Goal: Information Seeking & Learning: Learn about a topic

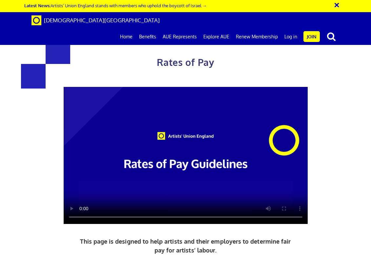
scroll to position [296, 0]
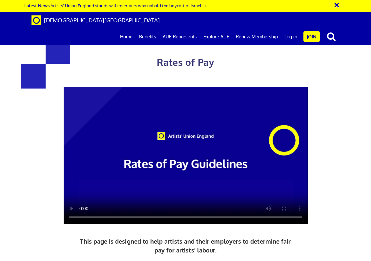
scroll to position [1346, 0]
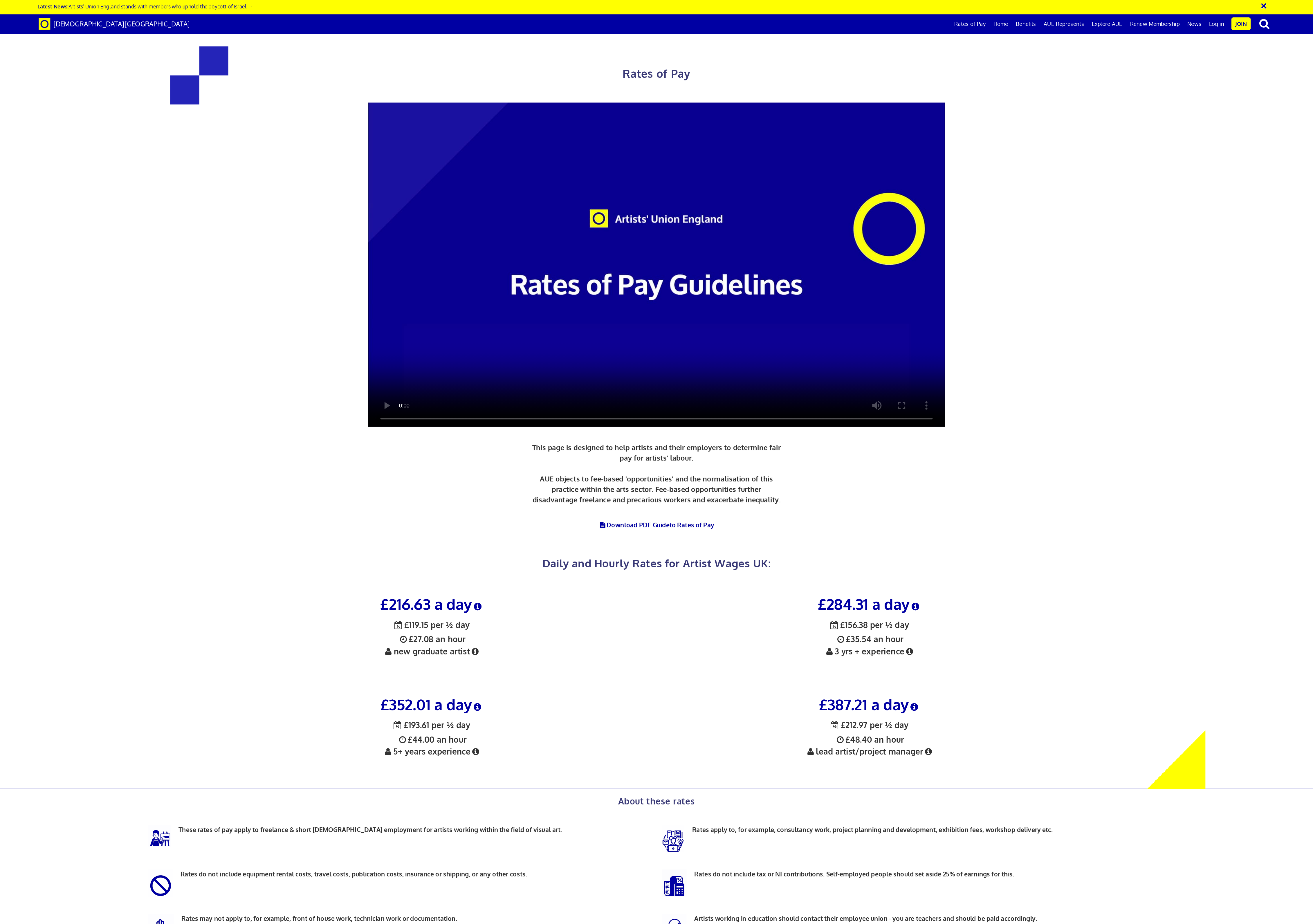
scroll to position [0, 0]
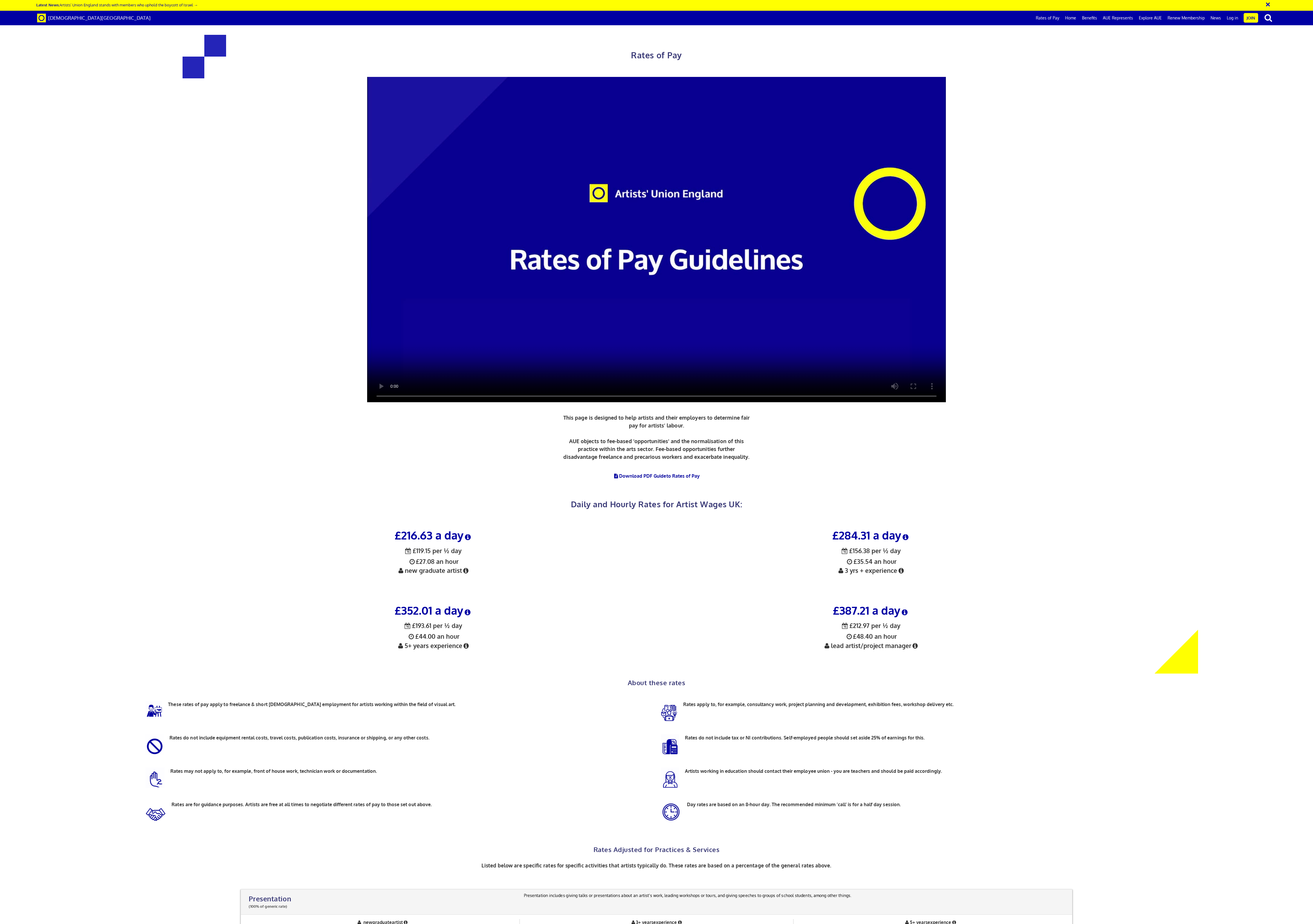
drag, startPoint x: 310, startPoint y: 1, endPoint x: 756, endPoint y: 545, distance: 703.5
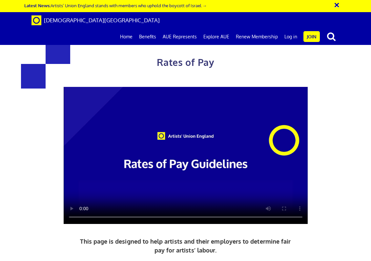
drag, startPoint x: 1403, startPoint y: 1, endPoint x: 5, endPoint y: 139, distance: 1405.1
click at [5, 139] on div "Rates of Pay This page is designed to help artists and their employers to deter…" at bounding box center [185, 181] width 381 height 348
